Goal: Use online tool/utility: Utilize a website feature to perform a specific function

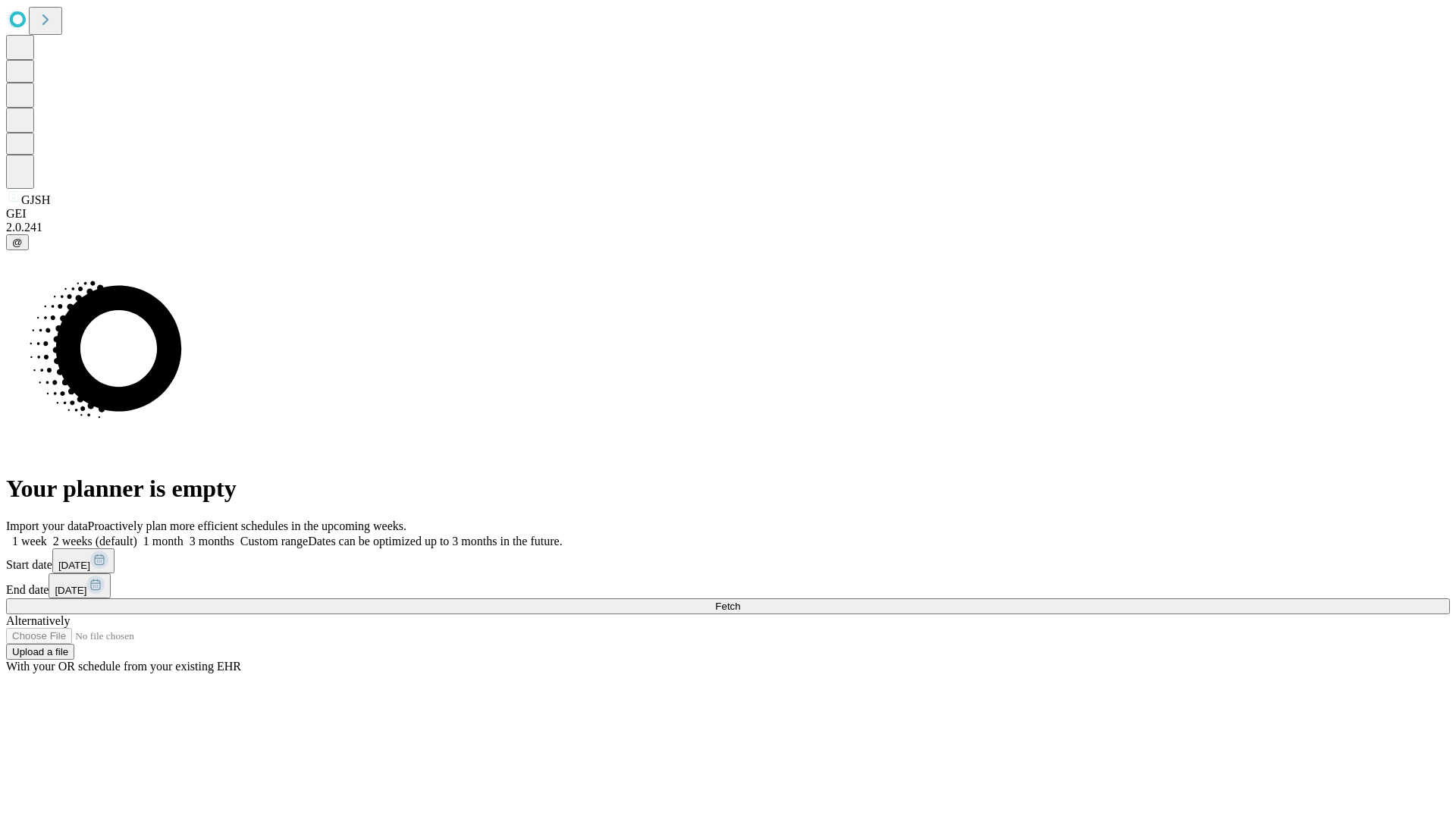
click at [137, 534] on label "2 weeks (default)" at bounding box center [92, 540] width 90 height 13
click at [740, 601] on span "Fetch" at bounding box center [728, 607] width 25 height 12
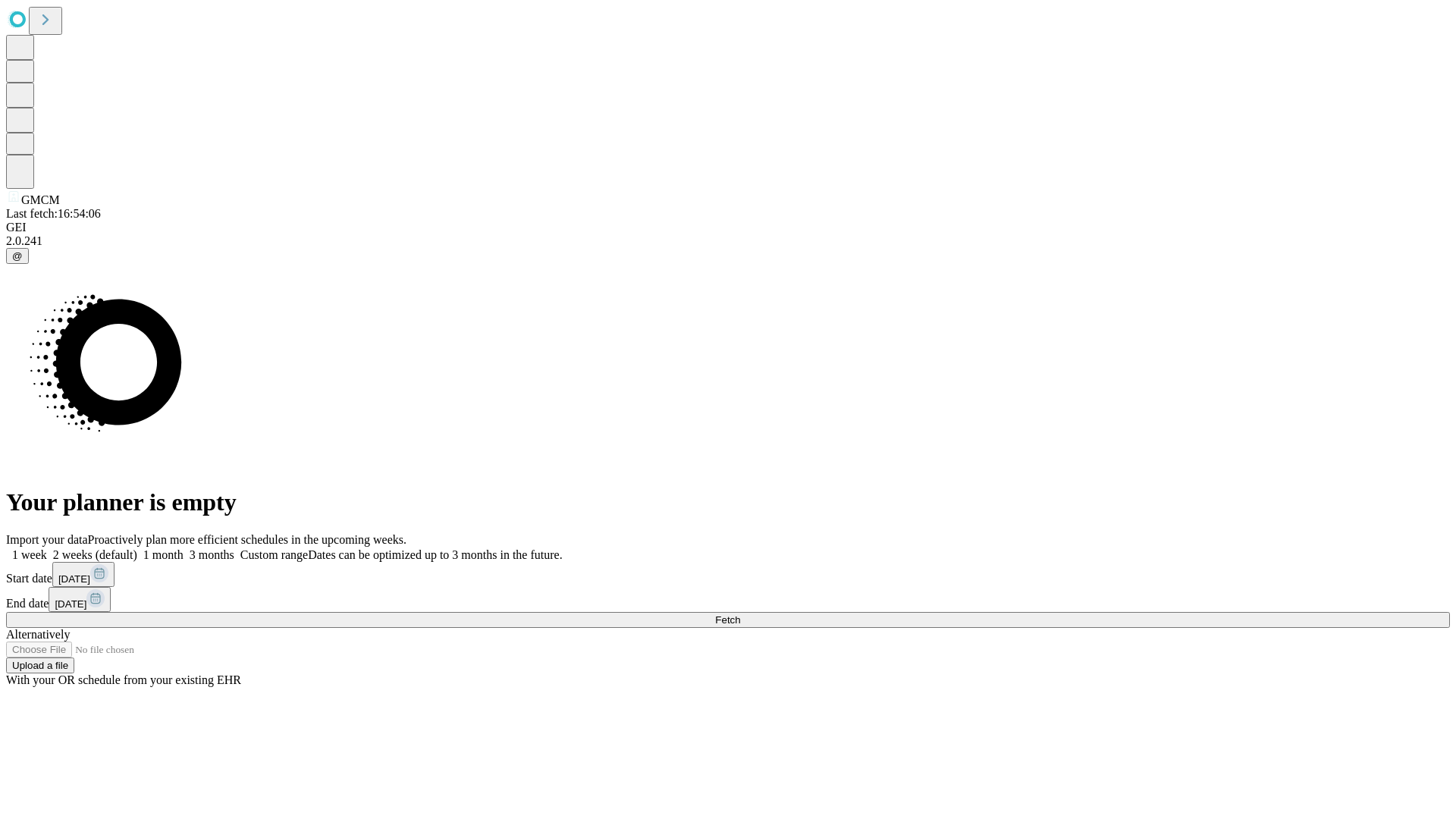
click at [137, 548] on label "2 weeks (default)" at bounding box center [92, 554] width 90 height 13
click at [740, 614] on span "Fetch" at bounding box center [728, 620] width 25 height 12
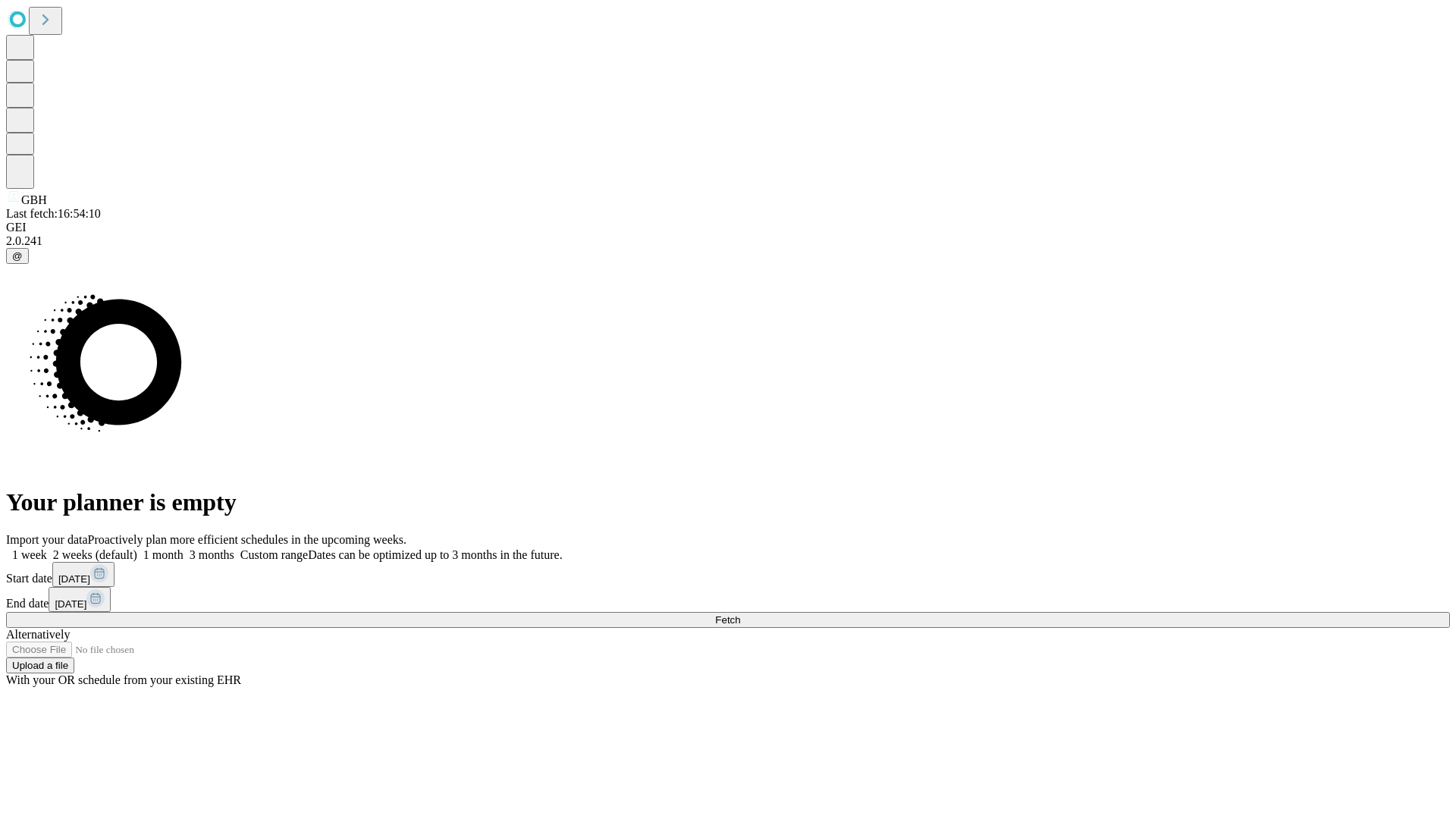
click at [137, 548] on label "2 weeks (default)" at bounding box center [92, 554] width 90 height 13
click at [740, 614] on span "Fetch" at bounding box center [728, 620] width 25 height 12
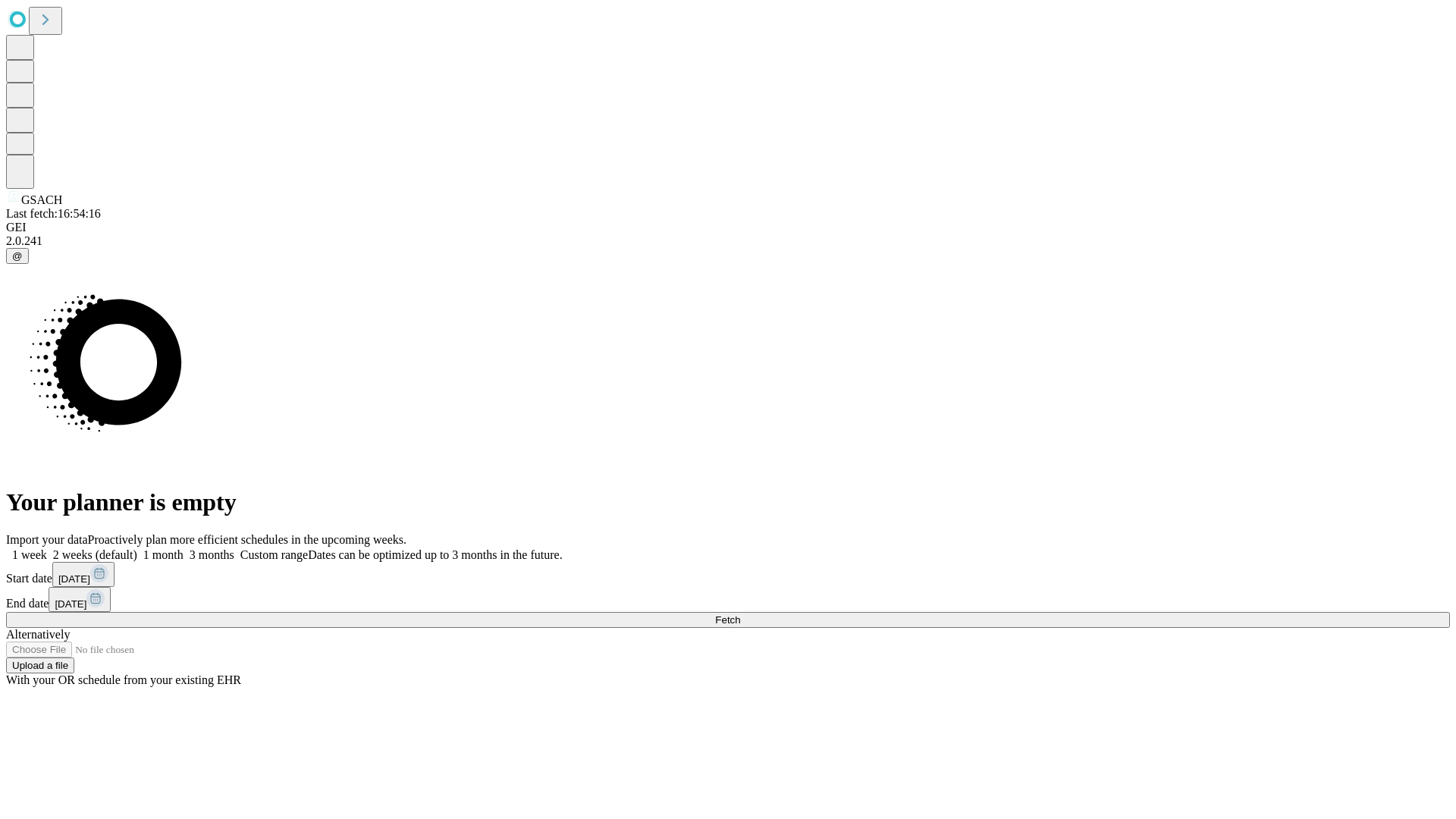
click at [137, 548] on label "2 weeks (default)" at bounding box center [92, 554] width 90 height 13
click at [740, 614] on span "Fetch" at bounding box center [728, 620] width 25 height 12
click at [137, 548] on label "2 weeks (default)" at bounding box center [92, 554] width 90 height 13
click at [740, 614] on span "Fetch" at bounding box center [728, 620] width 25 height 12
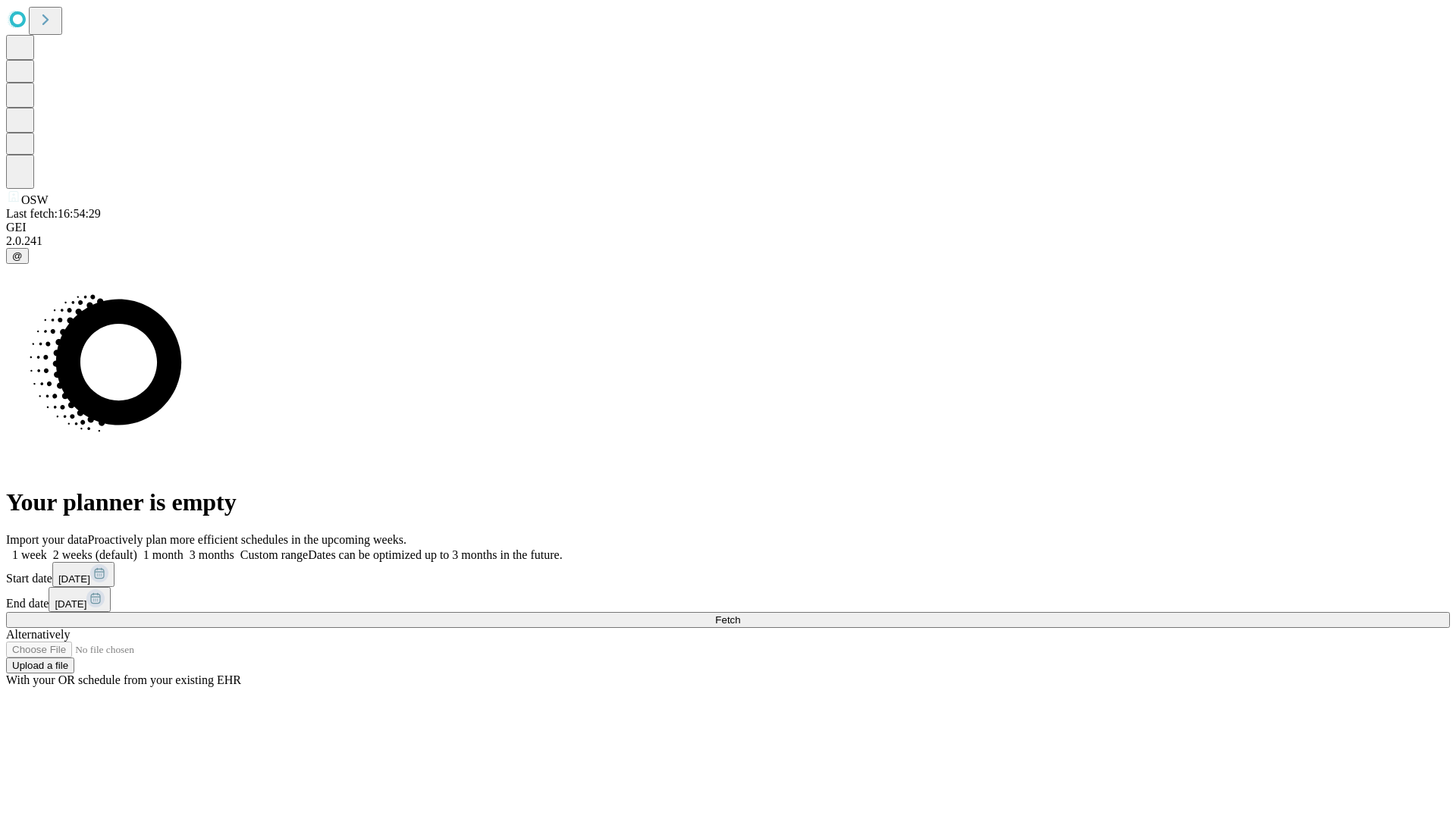
click at [740, 614] on span "Fetch" at bounding box center [728, 620] width 25 height 12
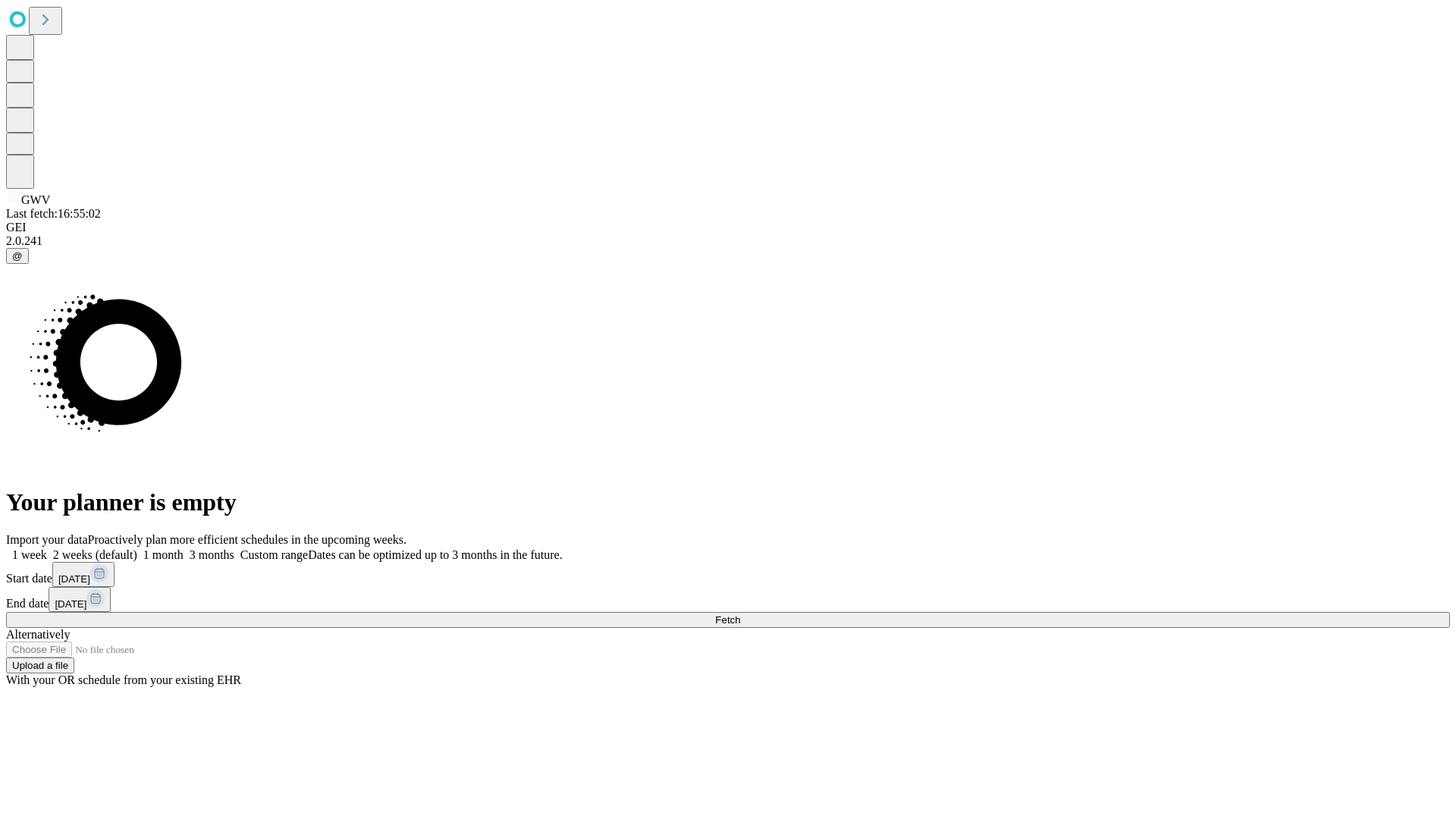
click at [137, 548] on label "2 weeks (default)" at bounding box center [92, 554] width 90 height 13
click at [740, 614] on span "Fetch" at bounding box center [728, 620] width 25 height 12
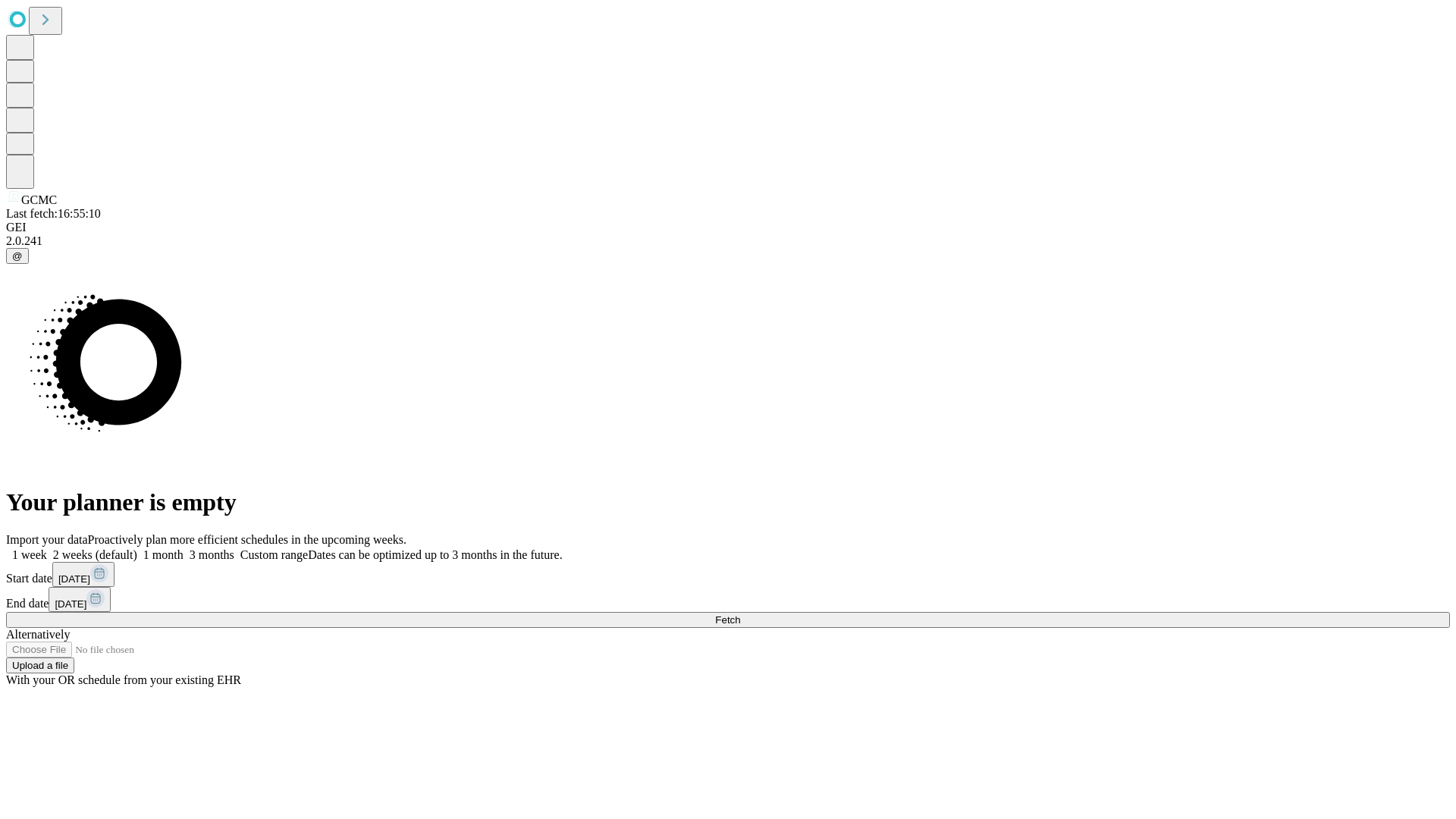
click at [137, 548] on label "2 weeks (default)" at bounding box center [92, 554] width 90 height 13
click at [740, 614] on span "Fetch" at bounding box center [728, 620] width 25 height 12
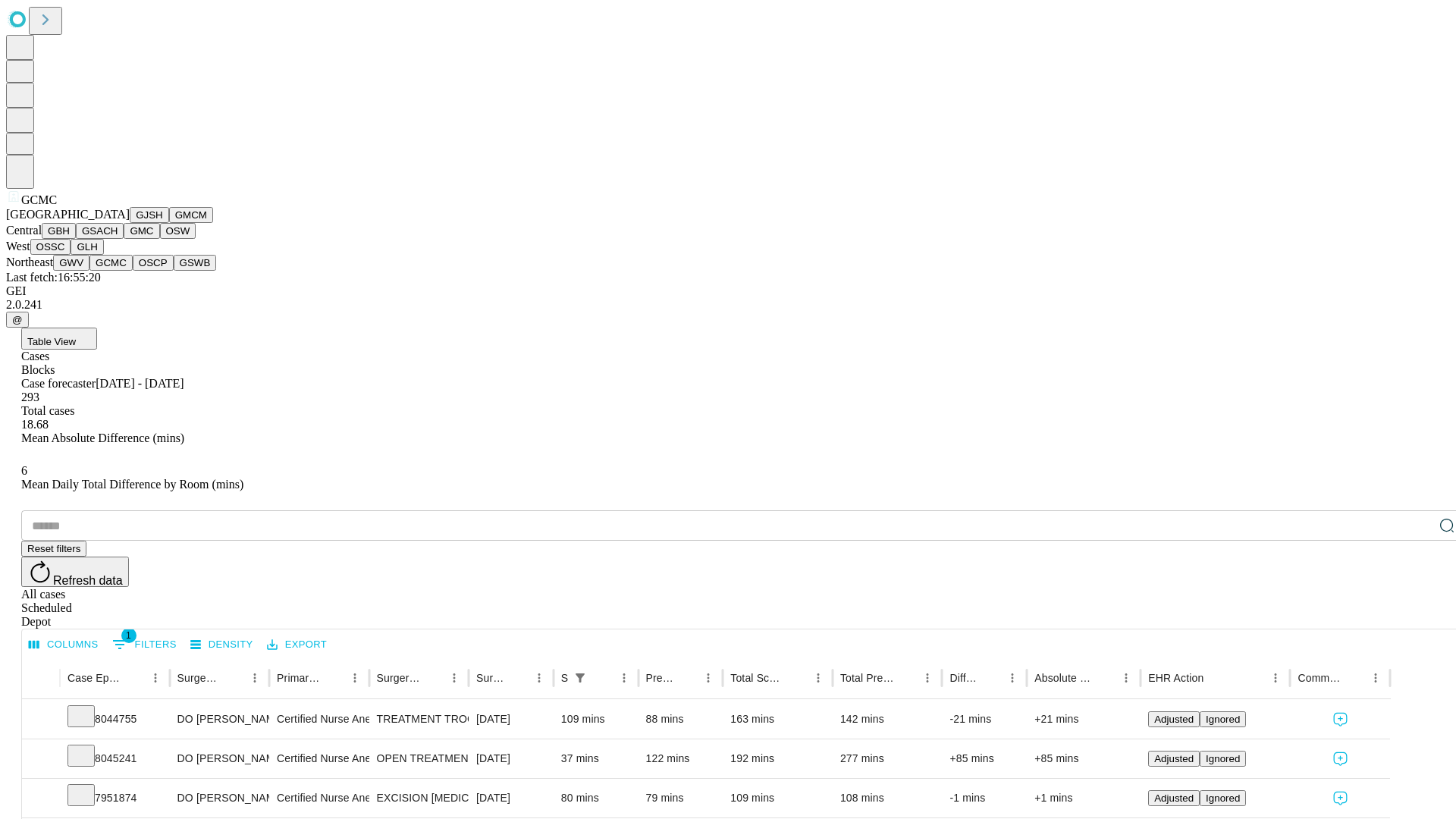
click at [132, 271] on button "OSCP" at bounding box center [152, 263] width 41 height 16
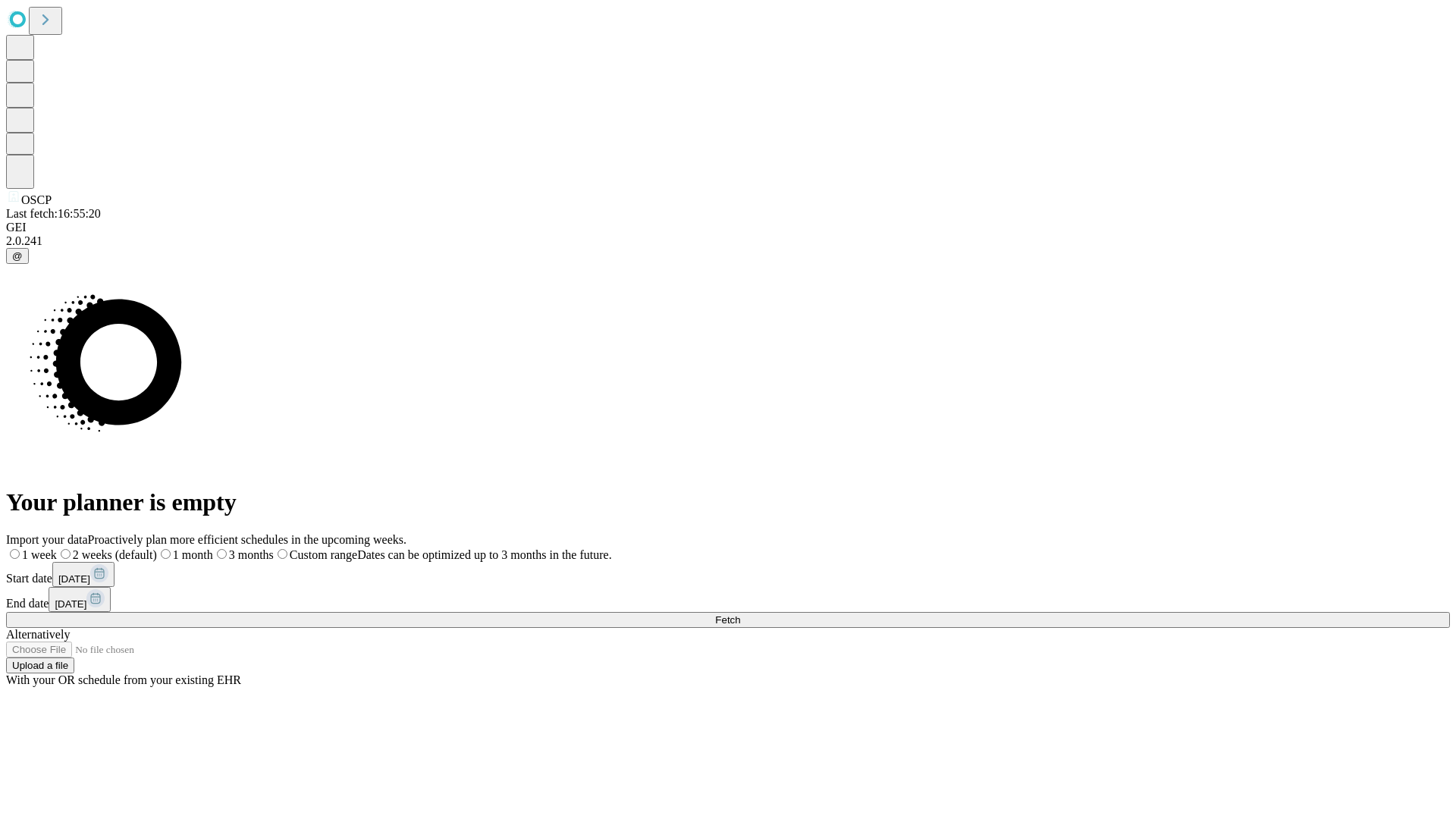
click at [157, 548] on label "2 weeks (default)" at bounding box center [107, 554] width 100 height 13
click at [740, 614] on span "Fetch" at bounding box center [728, 620] width 25 height 12
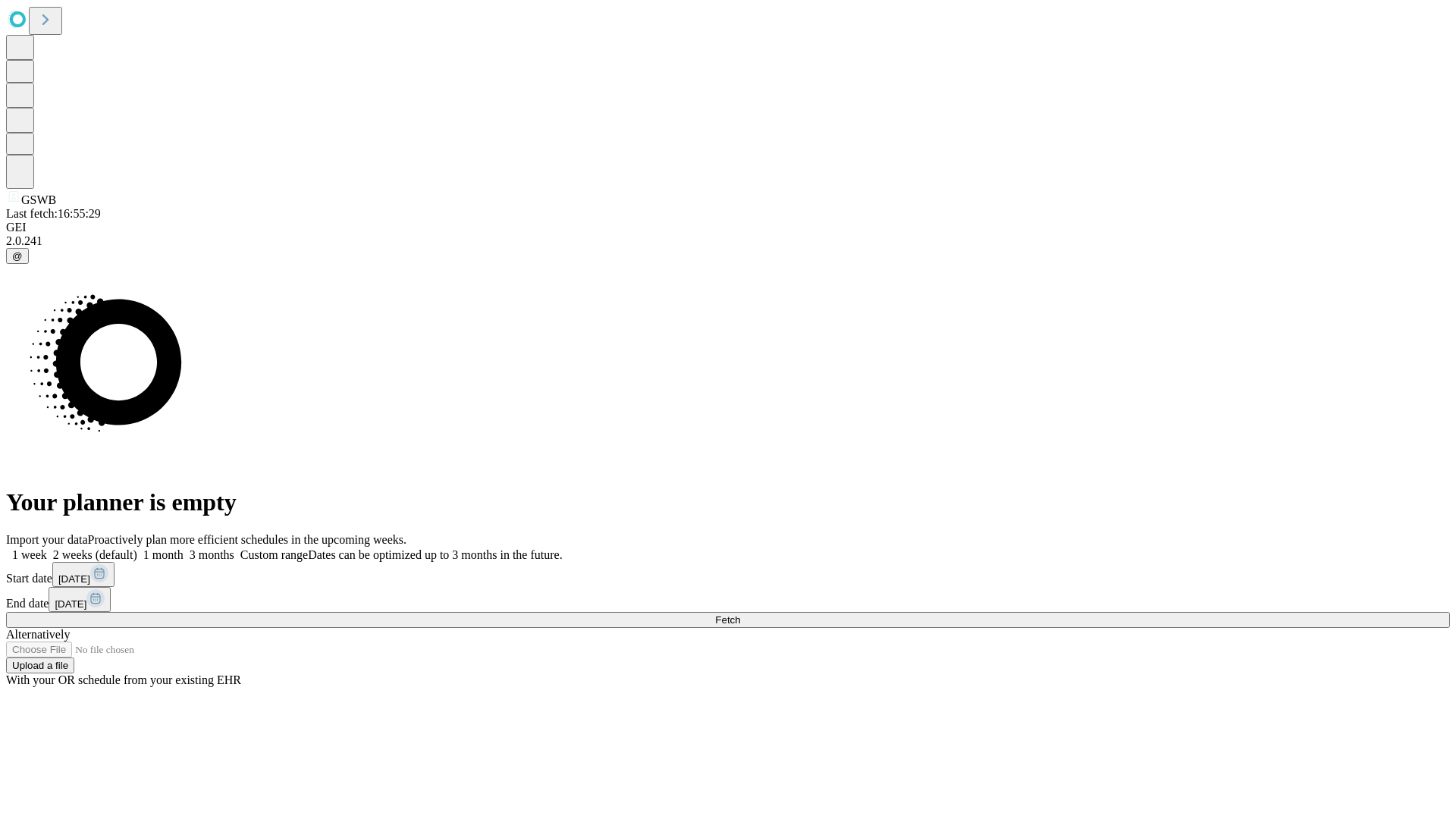
click at [137, 548] on label "2 weeks (default)" at bounding box center [92, 554] width 90 height 13
click at [740, 614] on span "Fetch" at bounding box center [728, 620] width 25 height 12
